Goal: Navigation & Orientation: Find specific page/section

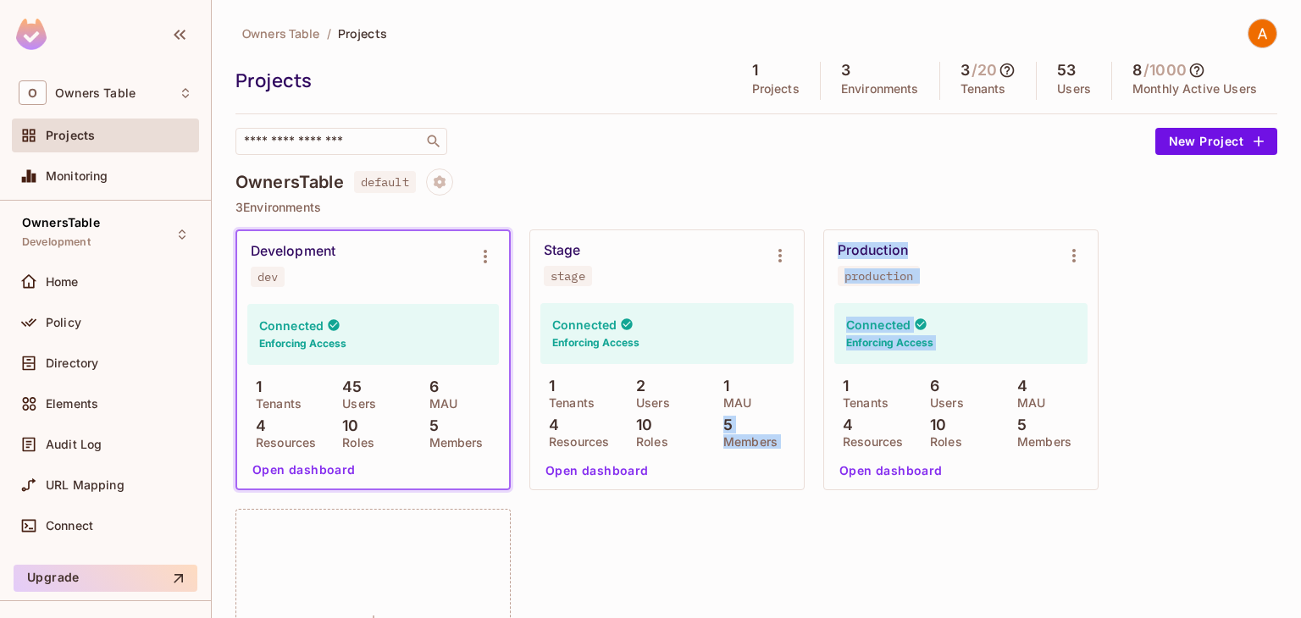
click at [299, 482] on button "Open dashboard" at bounding box center [304, 469] width 117 height 27
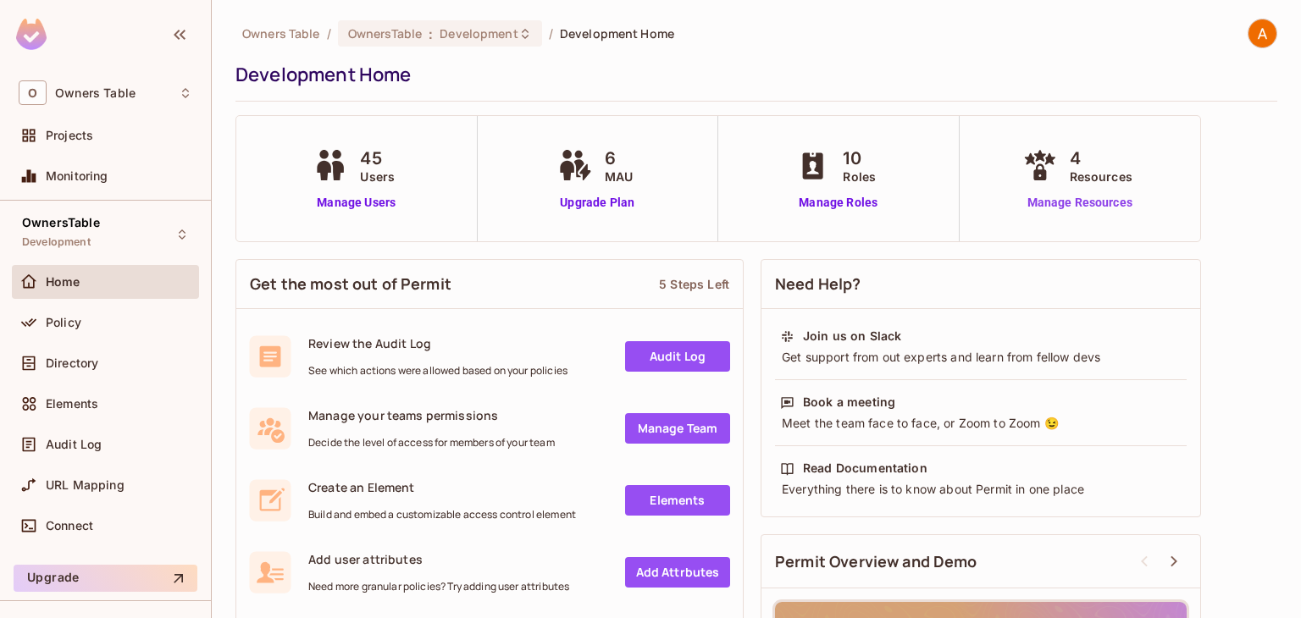
click at [1076, 202] on link "Manage Resources" at bounding box center [1080, 203] width 122 height 18
click at [96, 176] on span "Monitoring" at bounding box center [77, 176] width 63 height 14
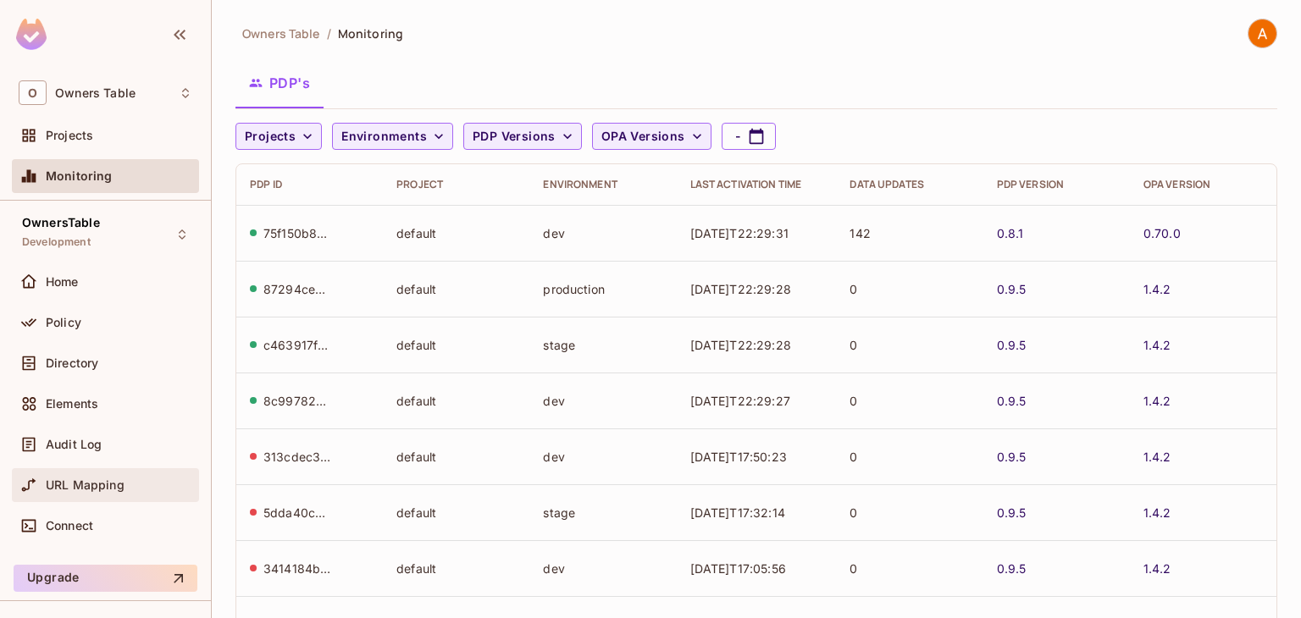
click at [95, 495] on div "URL Mapping" at bounding box center [105, 485] width 187 height 34
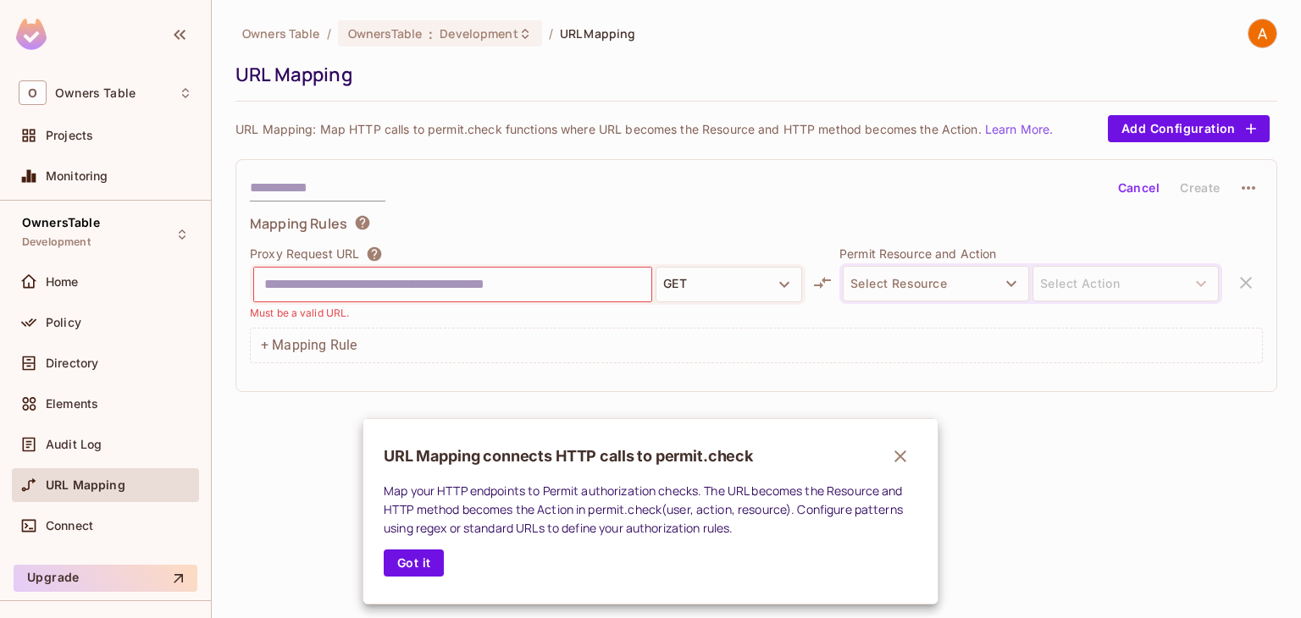
click at [88, 322] on div at bounding box center [650, 309] width 1301 height 618
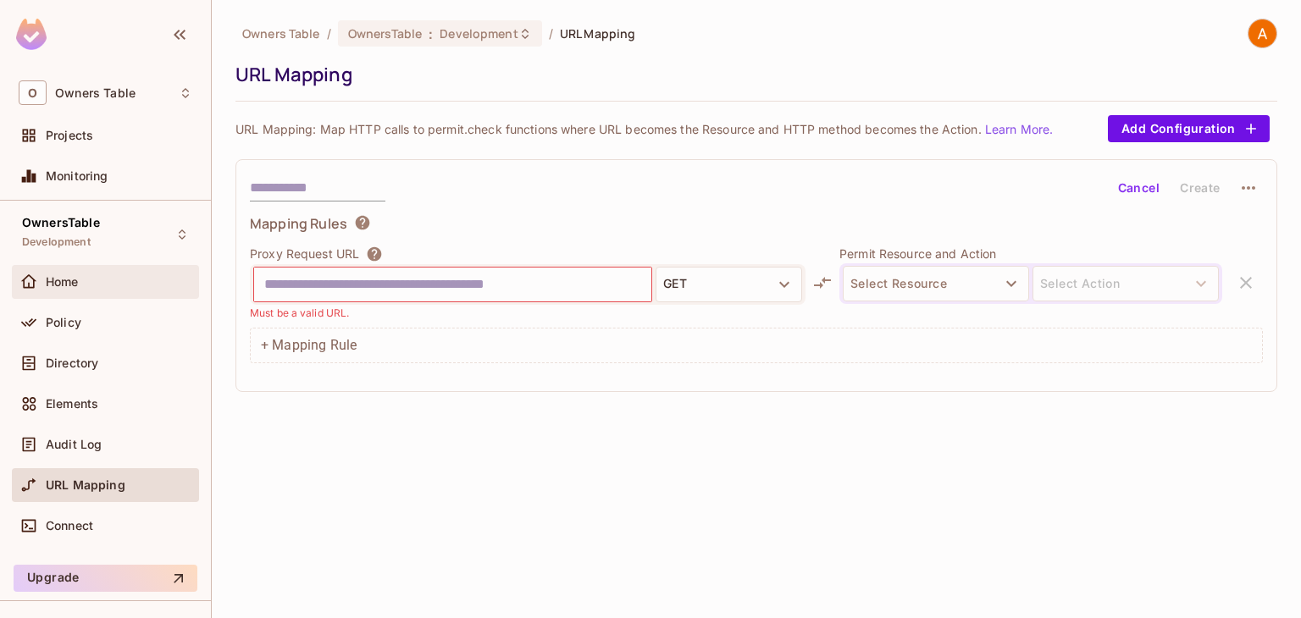
click at [78, 272] on div "Home" at bounding box center [106, 282] width 174 height 20
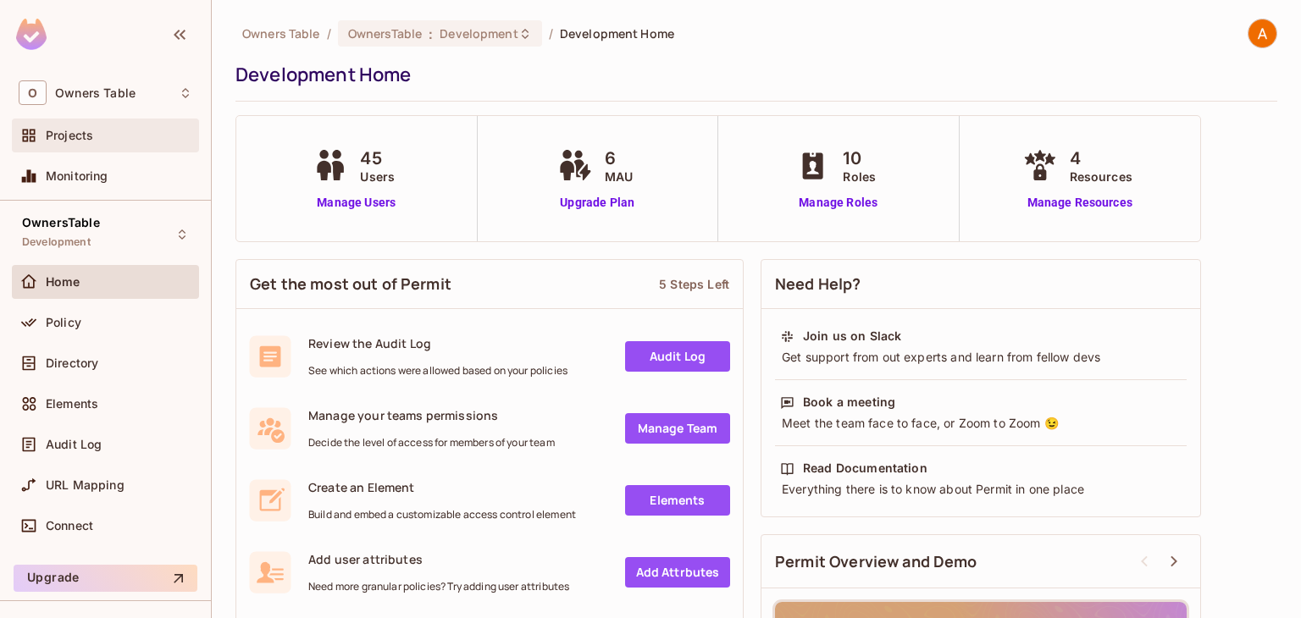
click at [101, 129] on div "Projects" at bounding box center [119, 136] width 147 height 14
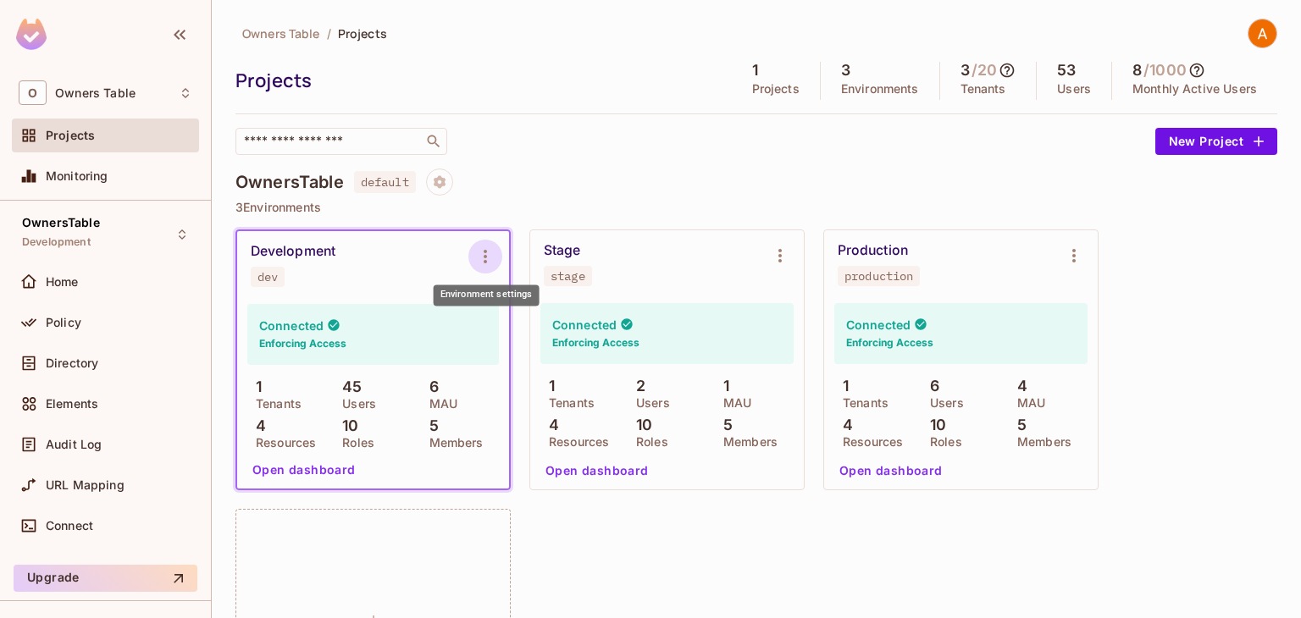
click at [488, 265] on icon "Environment settings" at bounding box center [485, 256] width 20 height 20
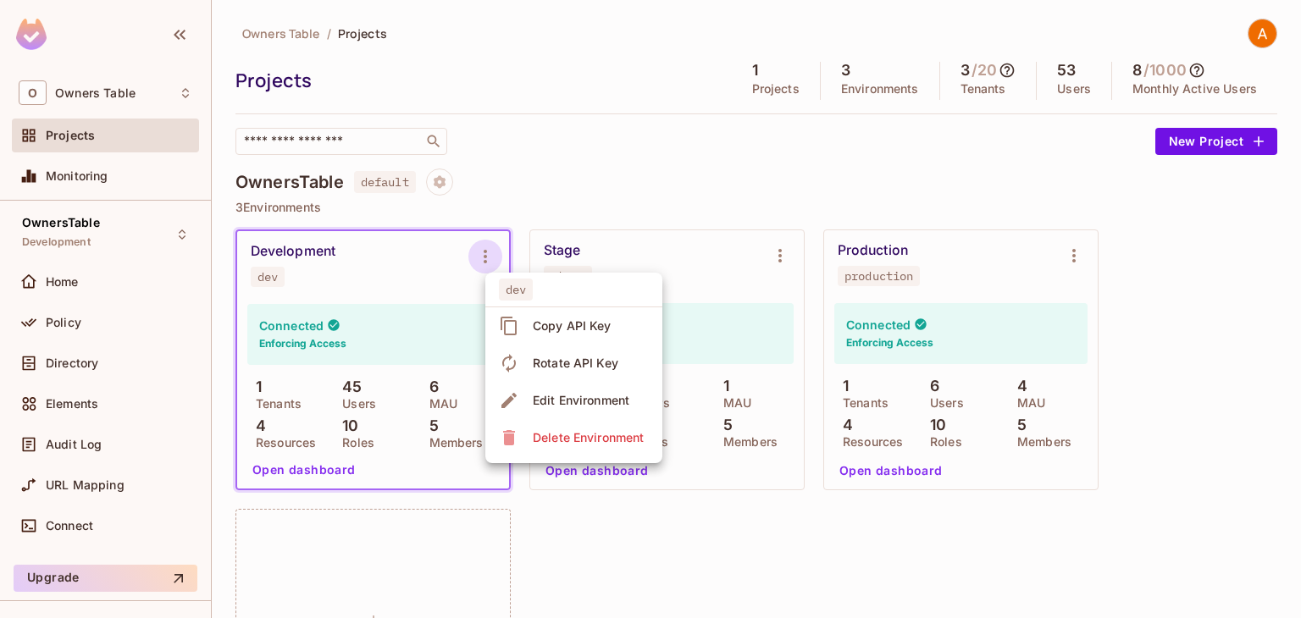
click at [459, 208] on div at bounding box center [650, 309] width 1301 height 618
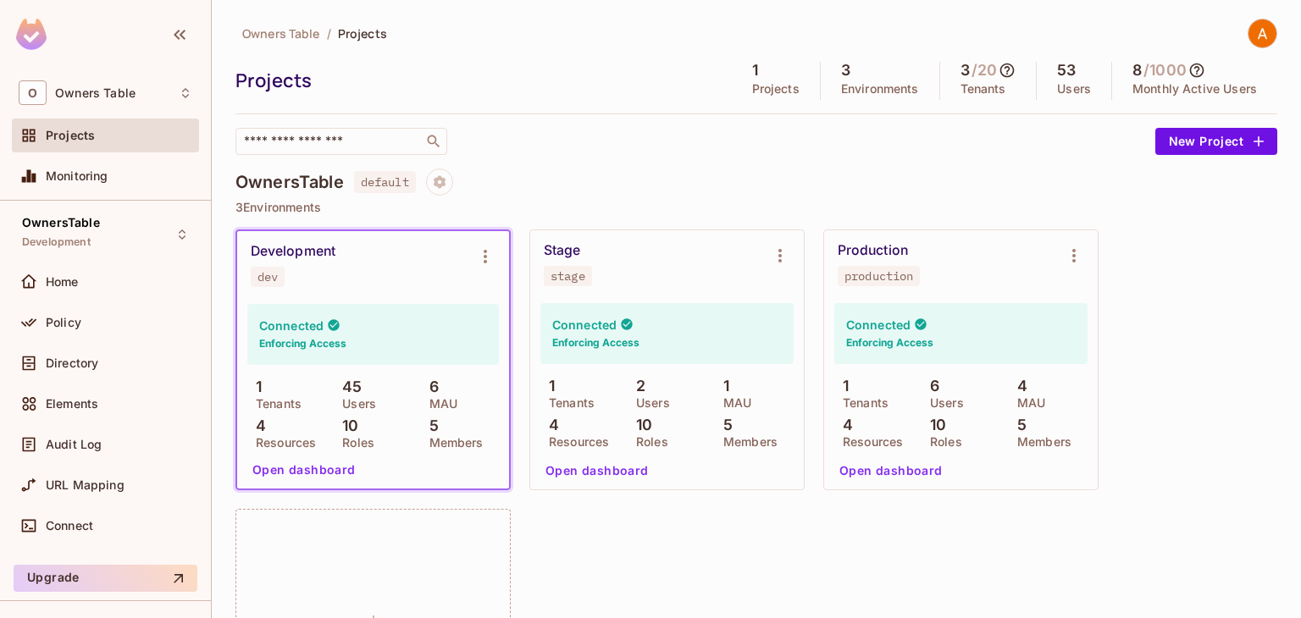
click at [290, 254] on div "Development" at bounding box center [293, 251] width 85 height 17
click at [298, 470] on button "Open dashboard" at bounding box center [304, 469] width 117 height 27
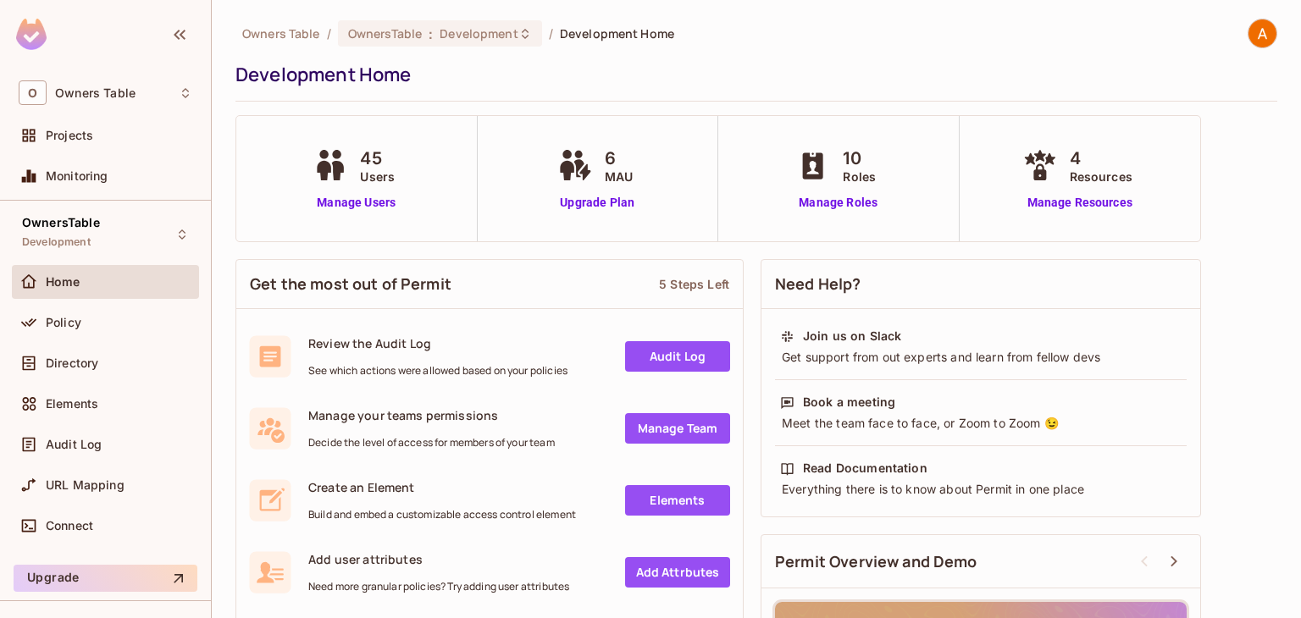
click at [367, 74] on div "Development Home" at bounding box center [751, 74] width 1033 height 25
click at [467, 34] on span "Development" at bounding box center [479, 33] width 78 height 16
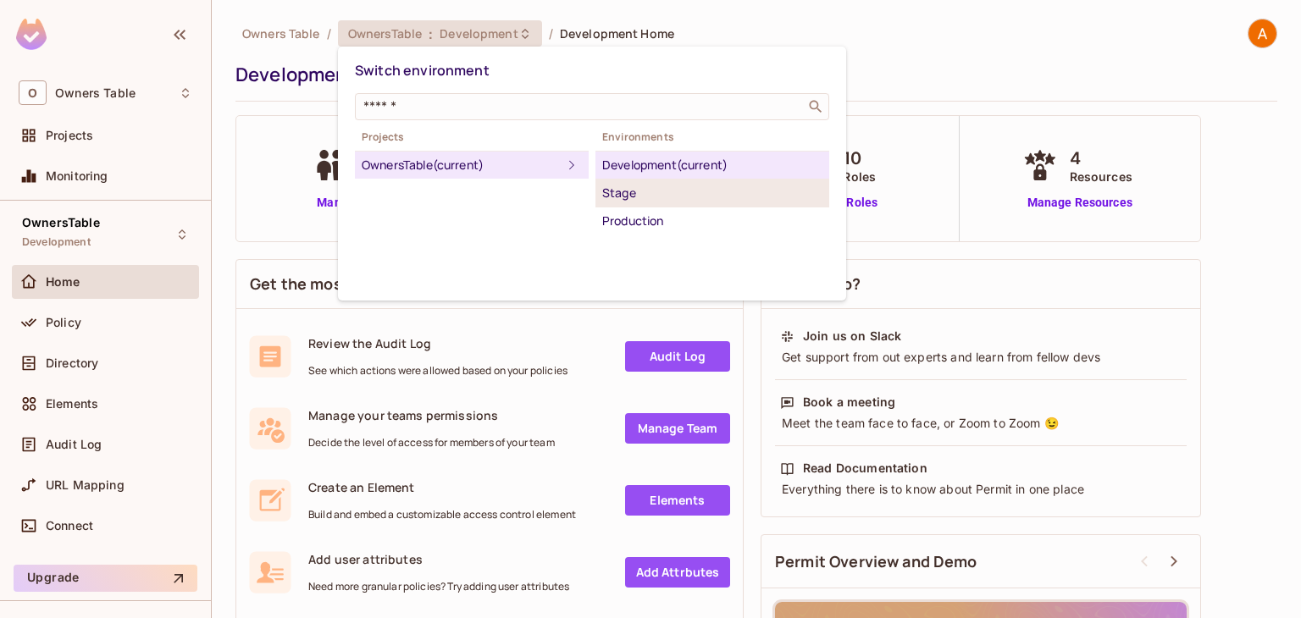
click at [623, 203] on li "Stage" at bounding box center [712, 194] width 234 height 28
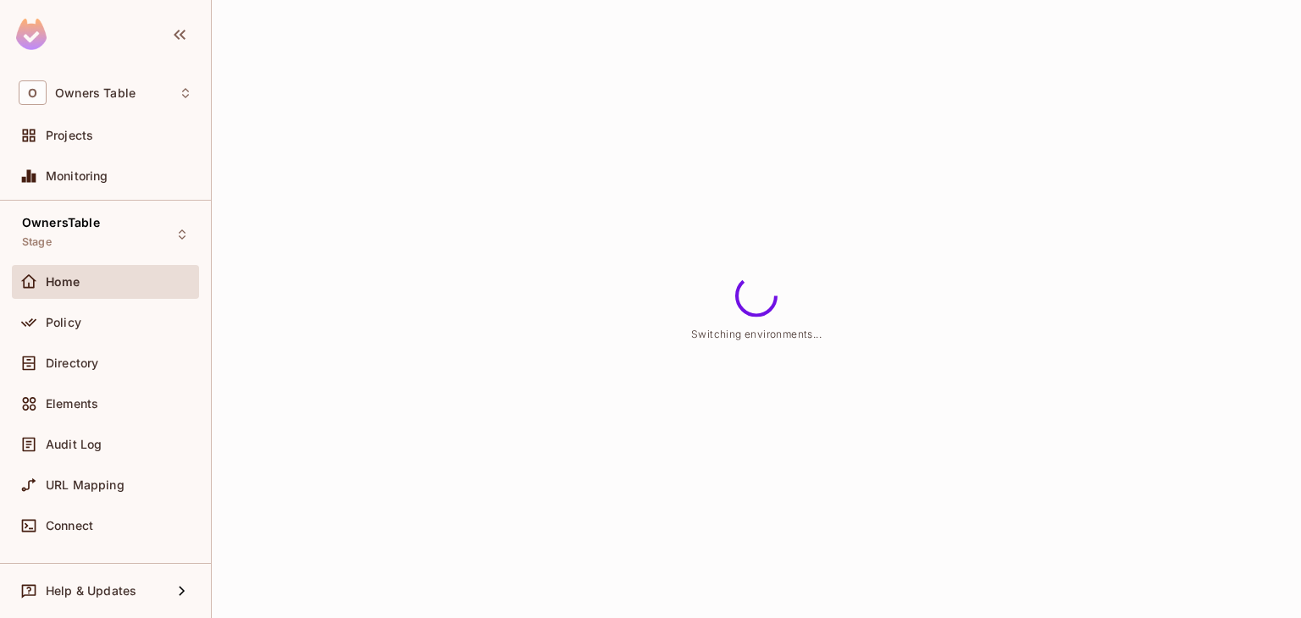
click at [623, 203] on div "Switching environments..." at bounding box center [756, 309] width 1089 height 618
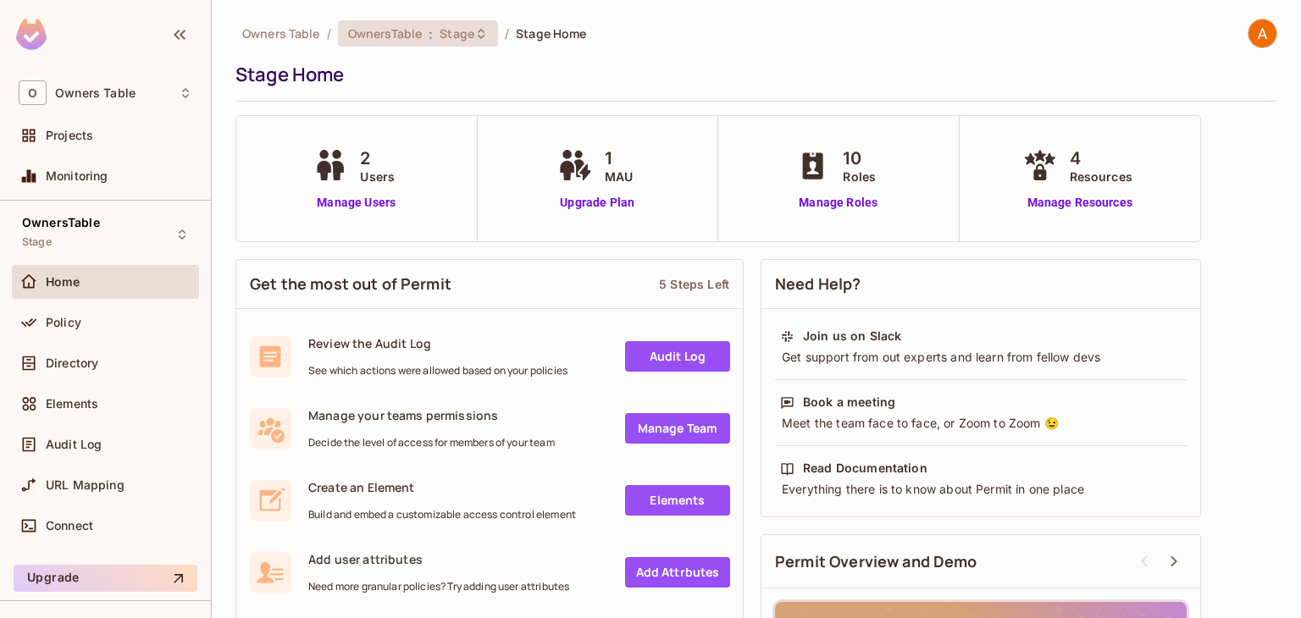
click at [474, 31] on icon at bounding box center [481, 34] width 14 height 14
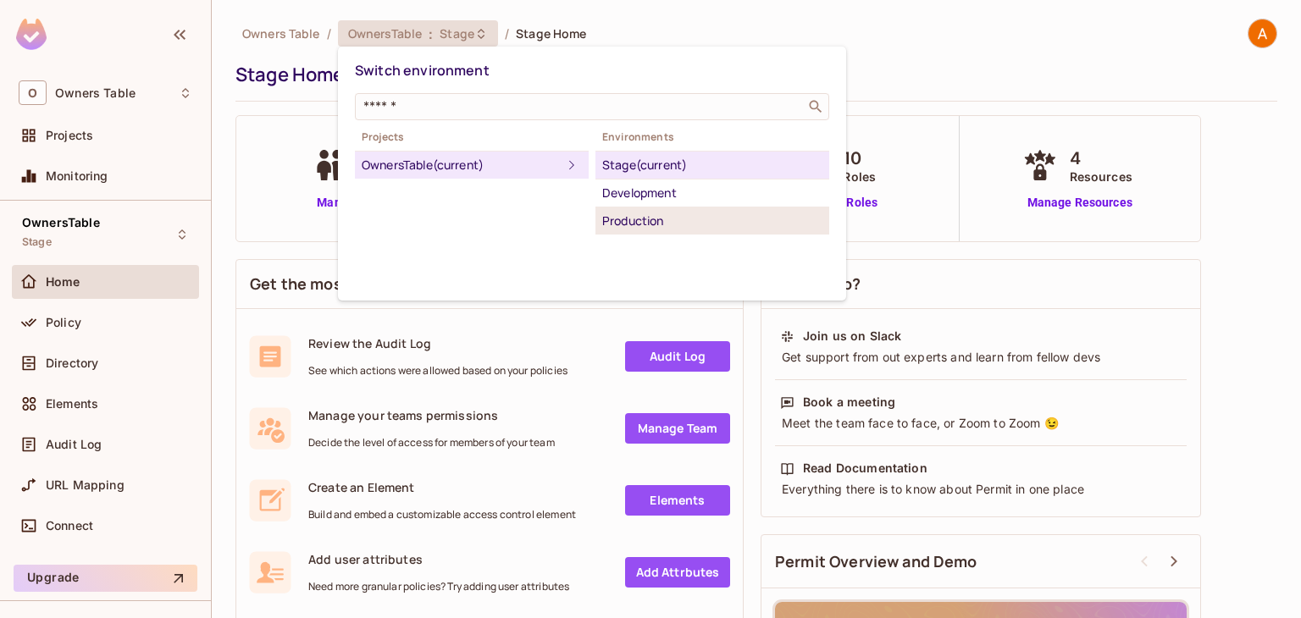
click at [651, 223] on div "Production" at bounding box center [712, 221] width 220 height 20
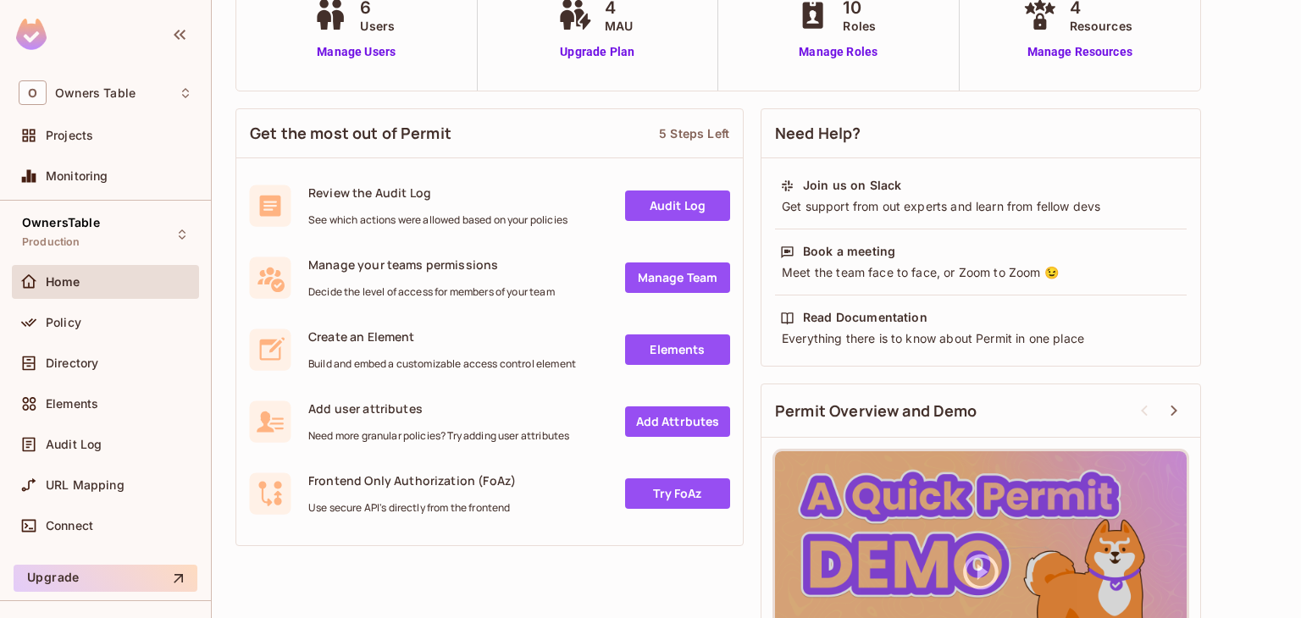
scroll to position [252, 0]
